Goal: Use online tool/utility: Utilize a website feature to perform a specific function

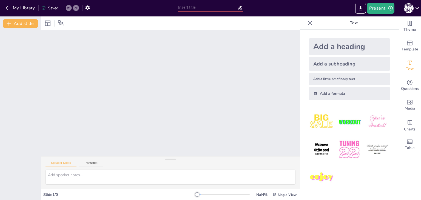
click at [166, 192] on div "Slide 1 / 0" at bounding box center [120, 194] width 154 height 5
drag, startPoint x: 193, startPoint y: 194, endPoint x: 208, endPoint y: 194, distance: 14.5
click at [208, 194] on div at bounding box center [223, 195] width 53 height 4
click at [195, 195] on div at bounding box center [197, 195] width 4 height 4
click at [278, 193] on span "Single View" at bounding box center [287, 195] width 19 height 4
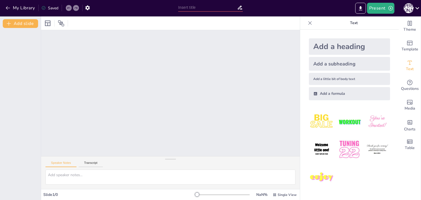
click at [330, 186] on img at bounding box center [322, 178] width 26 height 26
click at [387, 10] on button "Present" at bounding box center [380, 8] width 27 height 11
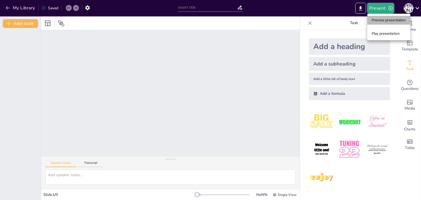
click at [385, 20] on li "Preview presentation" at bounding box center [388, 20] width 43 height 9
